Goal: Information Seeking & Learning: Learn about a topic

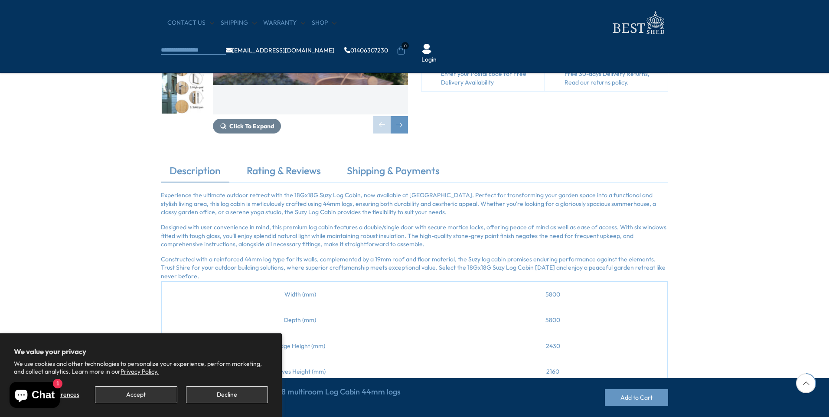
scroll to position [173, 0]
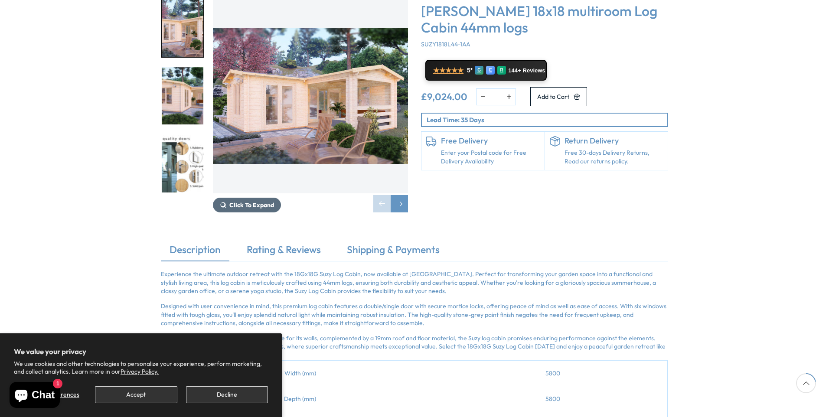
click at [221, 202] on icon "1 / 7" at bounding box center [223, 205] width 7 height 7
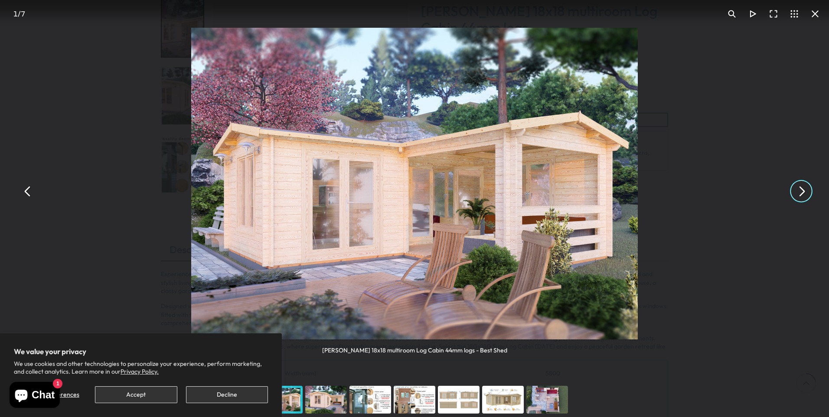
click at [802, 191] on button "You can close this modal content with the ESC key" at bounding box center [800, 191] width 21 height 21
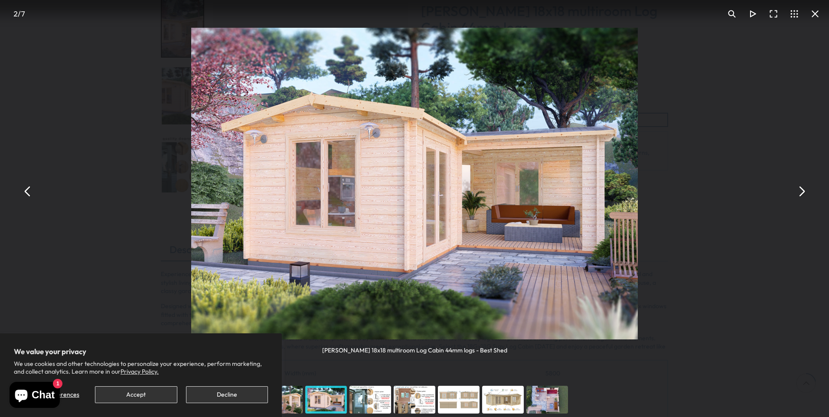
click at [797, 192] on button "You can close this modal content with the ESC key" at bounding box center [800, 191] width 21 height 21
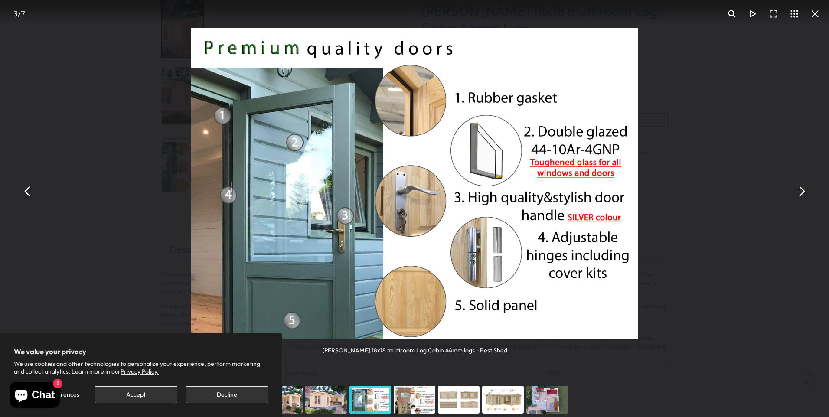
click at [794, 193] on button "You can close this modal content with the ESC key" at bounding box center [800, 191] width 21 height 21
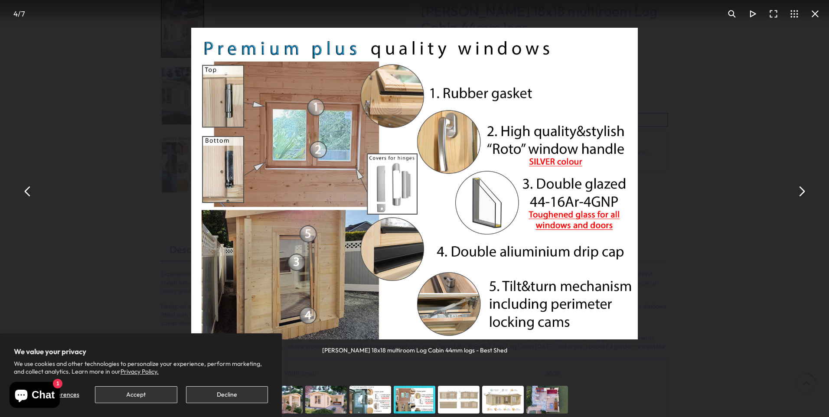
click at [787, 195] on div "[PERSON_NAME] 18x18 multiroom Log Cabin 44mm logs - Best Shed" at bounding box center [414, 191] width 829 height 382
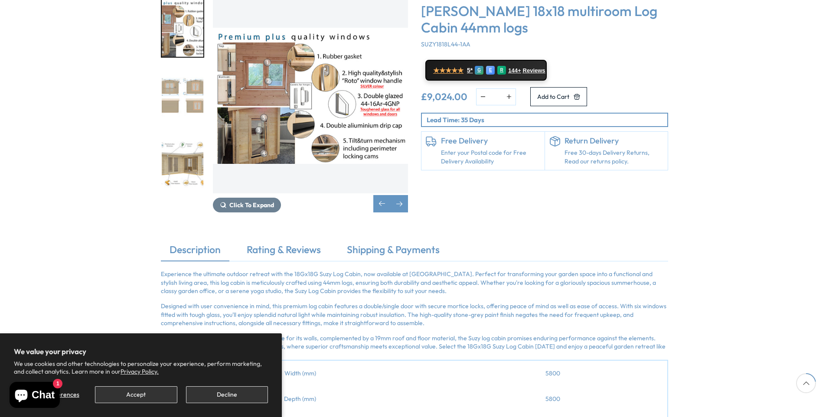
click at [787, 195] on div "Click To Expand Click To Expand Click To Expand Click To Expand Click To Expand…" at bounding box center [414, 112] width 829 height 262
